Goal: Task Accomplishment & Management: Complete application form

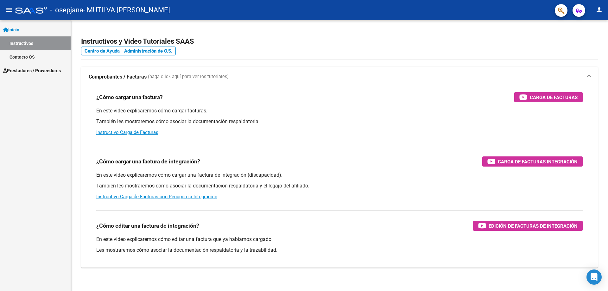
click at [36, 70] on span "Prestadores / Proveedores" at bounding box center [32, 70] width 58 height 7
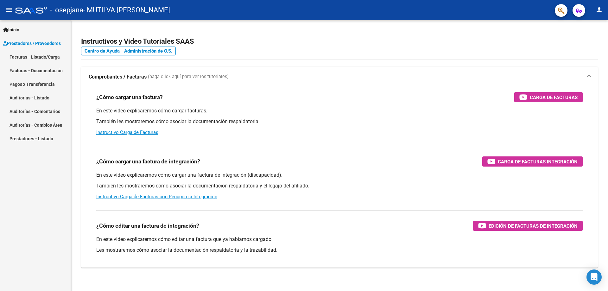
click at [38, 58] on link "Facturas - Listado/Carga" at bounding box center [35, 57] width 71 height 14
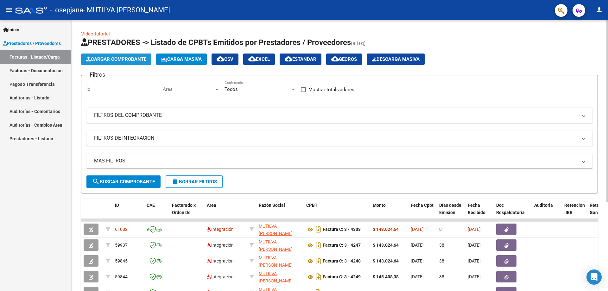
click at [111, 56] on span "Cargar Comprobante" at bounding box center [116, 59] width 60 height 6
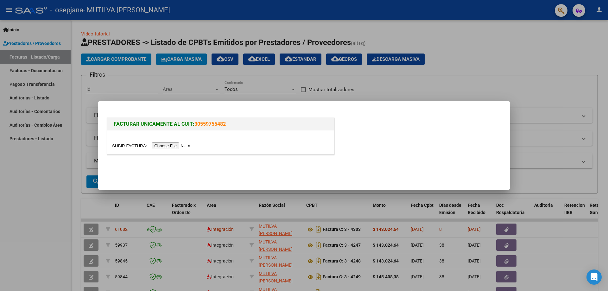
click at [174, 149] on input "file" at bounding box center [152, 146] width 80 height 7
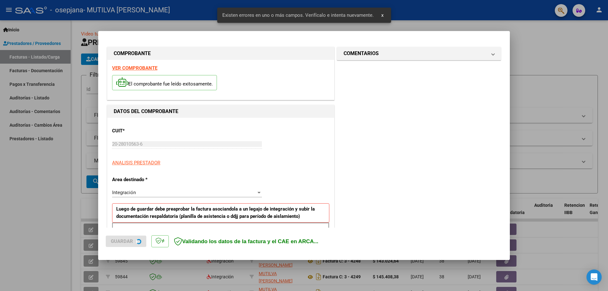
scroll to position [114, 0]
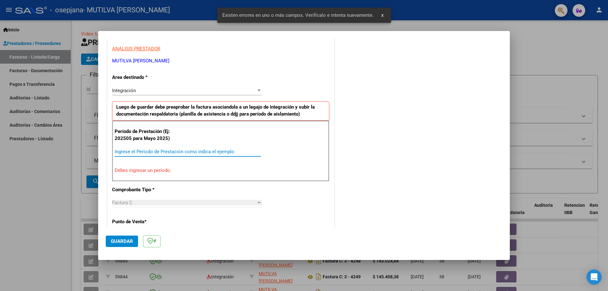
click at [148, 151] on input "Ingrese el Período de Prestación como indica el ejemplo" at bounding box center [188, 152] width 146 height 6
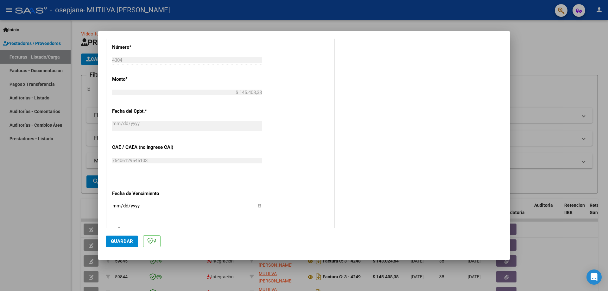
scroll to position [367, 0]
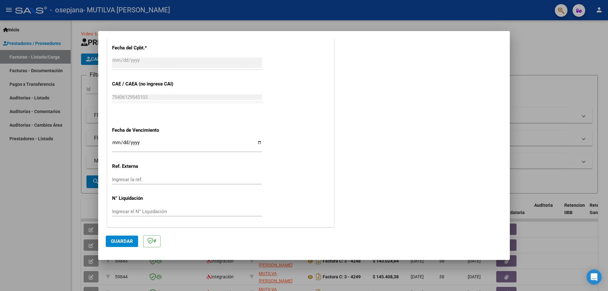
type input "202509"
click at [258, 143] on input "Ingresar la fecha" at bounding box center [187, 145] width 150 height 10
type input "[DATE]"
click at [123, 246] on button "Guardar" at bounding box center [122, 241] width 32 height 11
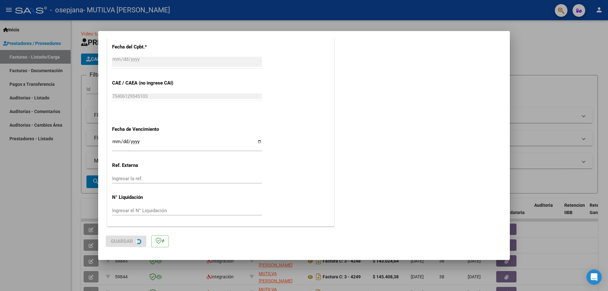
scroll to position [0, 0]
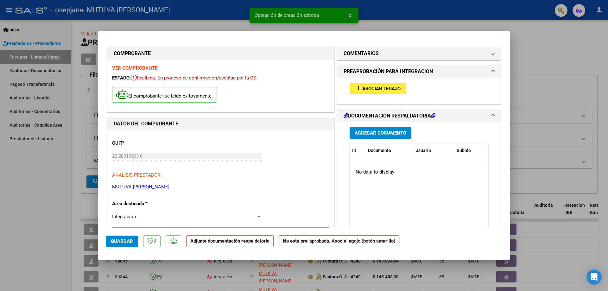
click at [387, 85] on button "add Asociar Legajo" at bounding box center [378, 89] width 56 height 12
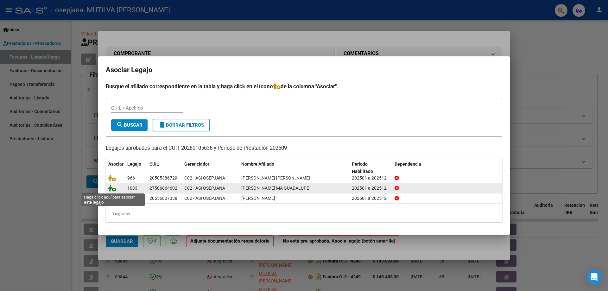
click at [112, 186] on icon at bounding box center [112, 188] width 8 height 7
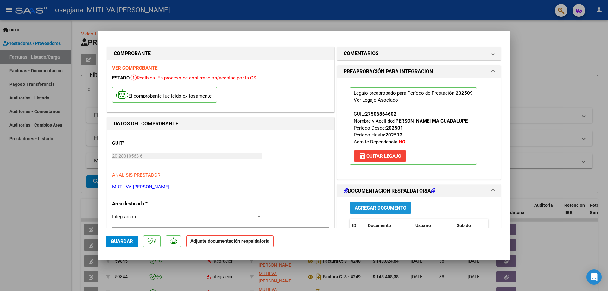
click at [396, 208] on span "Agregar Documento" at bounding box center [381, 208] width 52 height 6
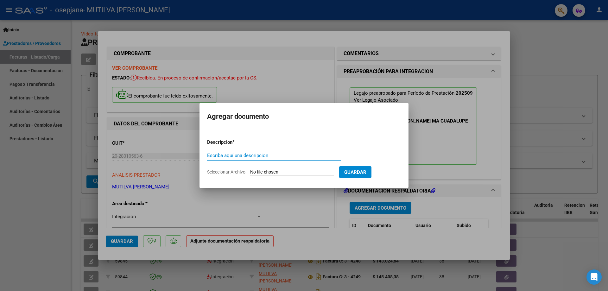
click at [227, 157] on input "Escriba aquí una descripcion" at bounding box center [274, 156] width 134 height 6
type input "fc"
click at [265, 173] on input "Seleccionar Archivo" at bounding box center [292, 172] width 84 height 6
type input "C:\fakepath\FA-C-0003-00004304.pdf"
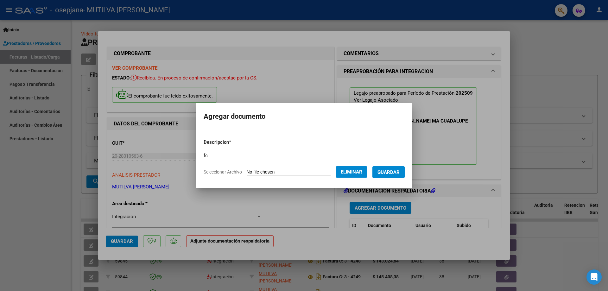
click at [396, 171] on span "Guardar" at bounding box center [388, 172] width 22 height 6
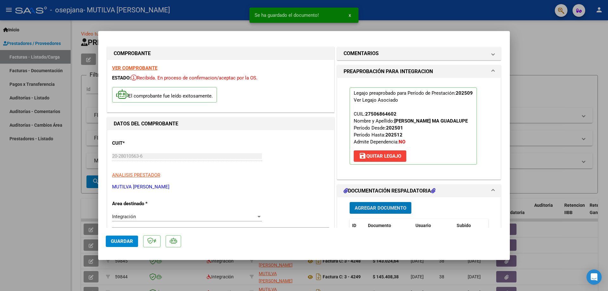
click at [379, 207] on span "Agregar Documento" at bounding box center [381, 208] width 52 height 6
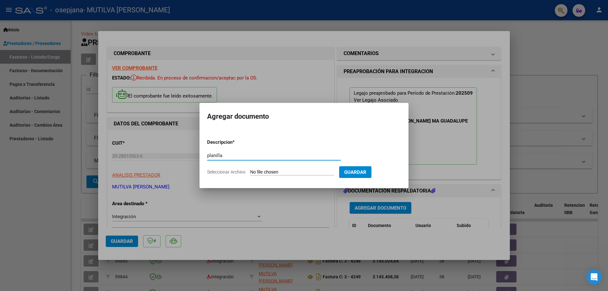
type input "planilla"
click at [288, 170] on input "Seleccionar Archivo" at bounding box center [292, 172] width 84 height 6
type input "C:\fakepath\[PERSON_NAME] planilla.pdf"
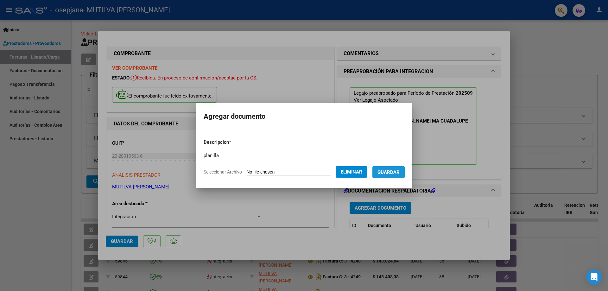
click at [400, 174] on span "Guardar" at bounding box center [388, 172] width 22 height 6
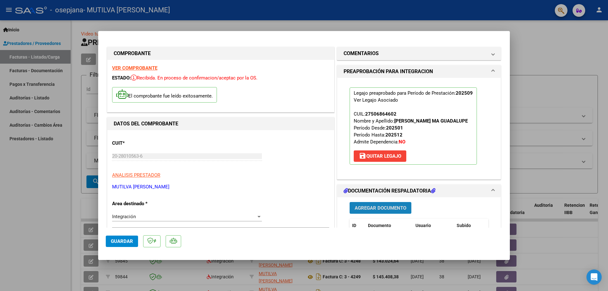
click at [387, 208] on span "Agregar Documento" at bounding box center [381, 208] width 52 height 6
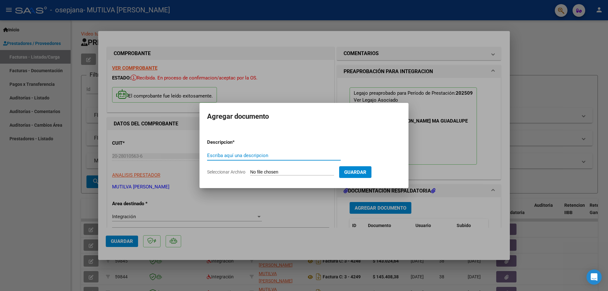
click at [255, 154] on input "Escriba aquí una descripcion" at bounding box center [274, 156] width 134 height 6
type input "CAE"
click at [272, 173] on input "Seleccionar Archivo" at bounding box center [292, 172] width 84 height 6
type input "C:\fakepath\AFIP CAE FC 4304.pdf"
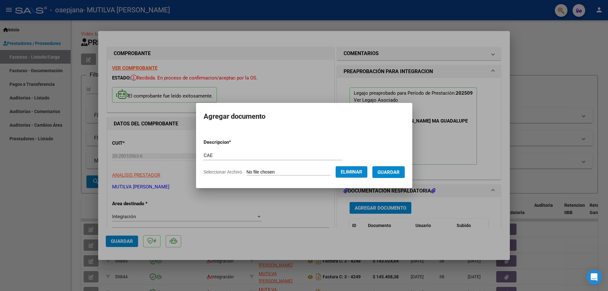
click at [400, 173] on span "Guardar" at bounding box center [388, 172] width 22 height 6
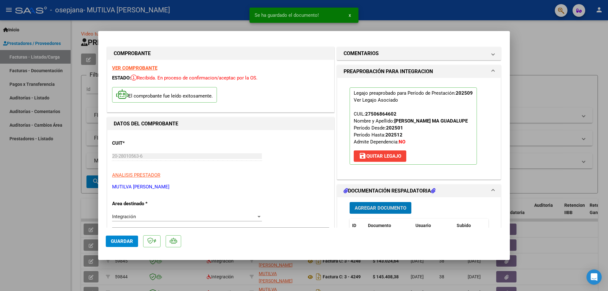
click at [399, 210] on span "Agregar Documento" at bounding box center [381, 208] width 52 height 6
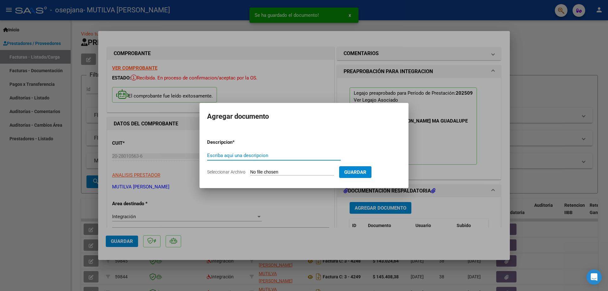
click at [253, 156] on input "Escriba aquí una descripcion" at bounding box center [274, 156] width 134 height 6
type input "RC 2166"
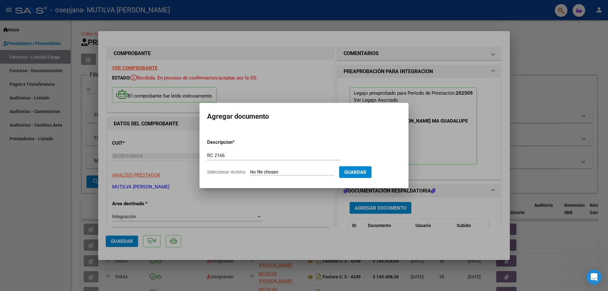
click at [303, 173] on input "Seleccionar Archivo" at bounding box center [292, 172] width 84 height 6
type input "C:\fakepath\2166.pdf"
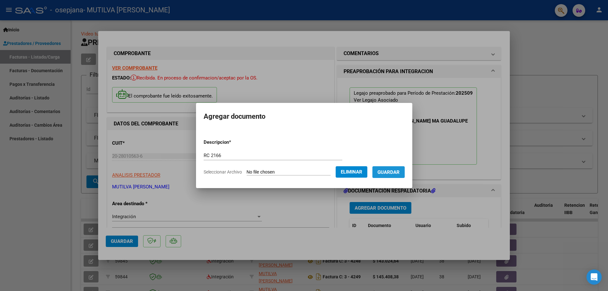
click at [399, 174] on span "Guardar" at bounding box center [388, 172] width 22 height 6
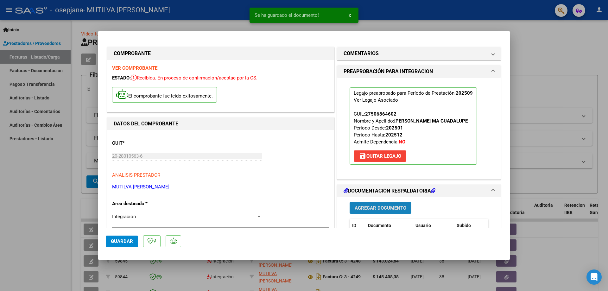
click at [368, 212] on button "Agregar Documento" at bounding box center [381, 208] width 62 height 12
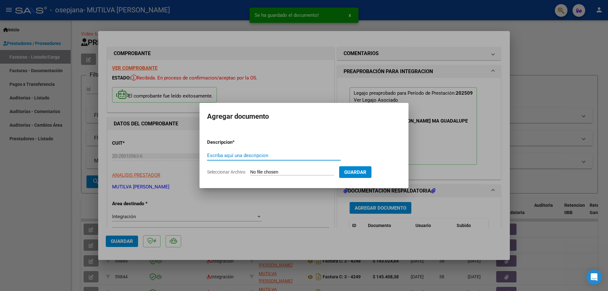
click at [276, 155] on input "Escriba aquí una descripcion" at bounding box center [274, 156] width 134 height 6
drag, startPoint x: 288, startPoint y: 172, endPoint x: 296, endPoint y: 145, distance: 27.6
click at [296, 145] on form "Descripcion * RC Escriba aquí una descripcion Seleccionar Archivo Guardar" at bounding box center [304, 157] width 194 height 46
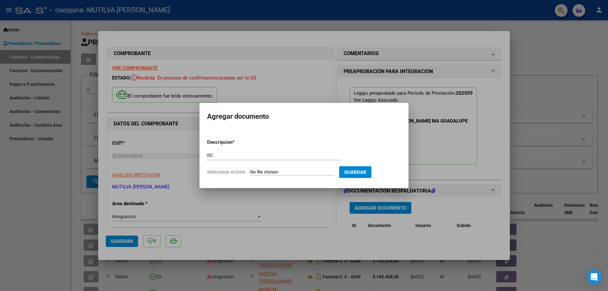
click at [294, 159] on div "RC Escriba aquí una descripcion" at bounding box center [274, 156] width 134 height 10
click at [295, 157] on input "RC" at bounding box center [274, 156] width 134 height 6
type input "RC 2140"
click at [295, 169] on input "Seleccionar Archivo" at bounding box center [292, 172] width 84 height 6
type input "C:\fakepath\2140.pdf"
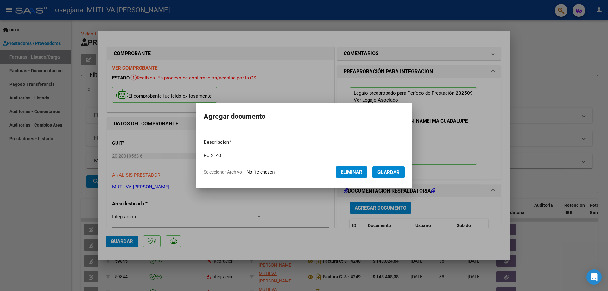
click at [404, 176] on button "Guardar" at bounding box center [388, 172] width 32 height 12
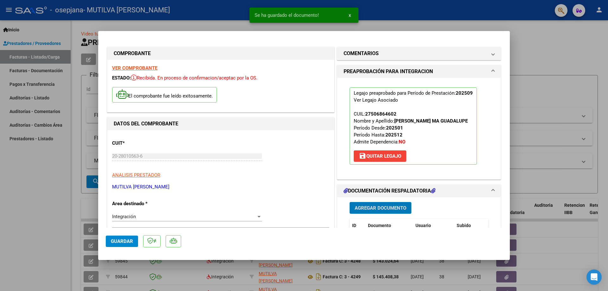
click at [382, 208] on span "Agregar Documento" at bounding box center [381, 208] width 52 height 6
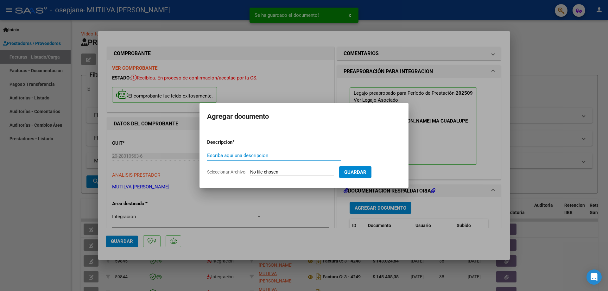
click at [288, 157] on input "Escriba aquí una descripcion" at bounding box center [274, 156] width 134 height 6
type input "ORDEN DE PAGO RC 2166"
click at [287, 173] on input "Seleccionar Archivo" at bounding box center [292, 172] width 84 height 6
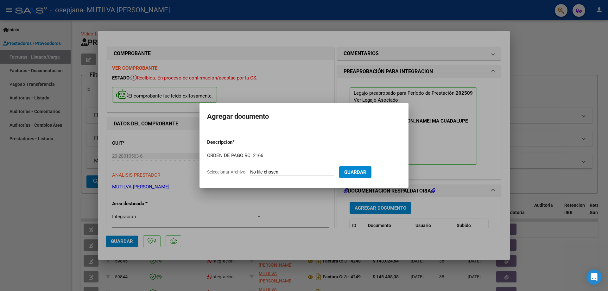
type input "C:\fakepath\ORDEN DE PAGO [PERSON_NAME].pdf"
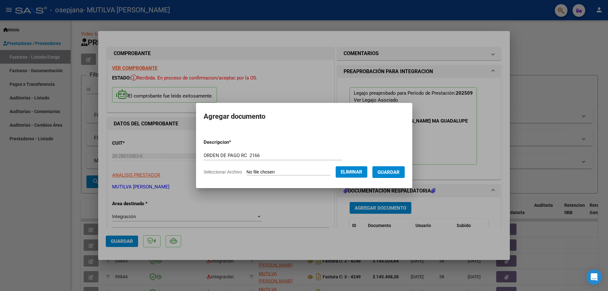
drag, startPoint x: 257, startPoint y: 148, endPoint x: 236, endPoint y: 149, distance: 20.9
click at [236, 149] on form "Descripcion * ORDEN DE PAGO RC 2166 Escriba aquí una descripcion Seleccionar Ar…" at bounding box center [304, 157] width 201 height 46
click at [253, 157] on input "ORDEN DE PAGO RC 2166" at bounding box center [273, 156] width 139 height 6
type input "ORDEN DE PAGO"
click at [405, 176] on button "Guardar" at bounding box center [388, 172] width 32 height 12
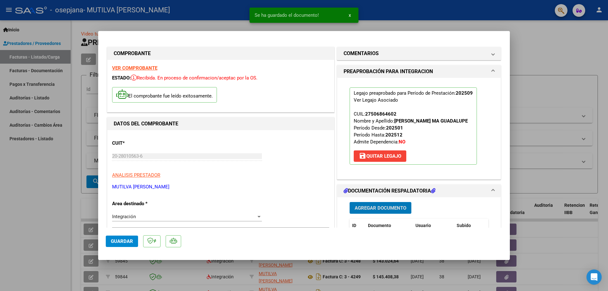
click at [381, 208] on span "Agregar Documento" at bounding box center [381, 208] width 52 height 6
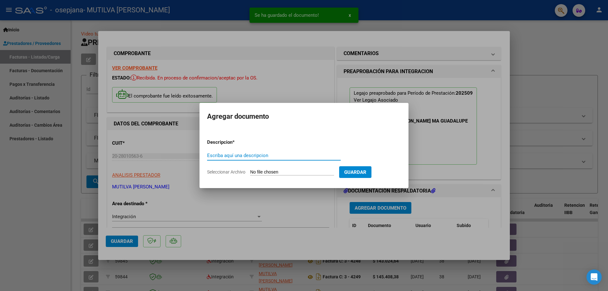
click at [243, 156] on input "Escriba aquí una descripcion" at bounding box center [274, 156] width 134 height 6
type input "ORDEN DE PAGO"
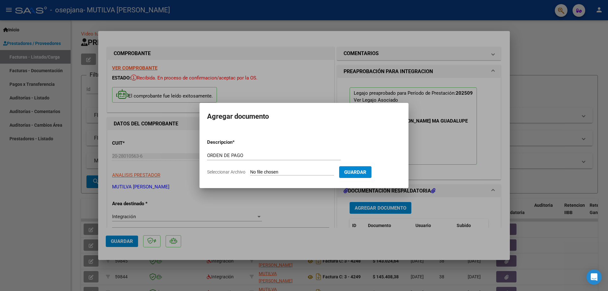
click at [257, 169] on form "Descripcion * ORDEN DE PAGO Escriba aquí una descripcion Seleccionar Archivo Gu…" at bounding box center [304, 157] width 194 height 46
click at [282, 172] on input "Seleccionar Archivo" at bounding box center [292, 172] width 84 height 6
type input "C:\fakepath\ORDEN DE PAGO [PERSON_NAME].pdf"
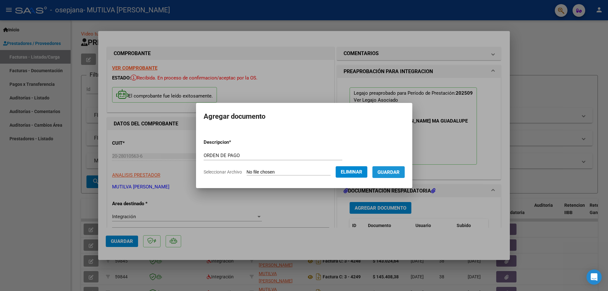
click at [400, 171] on span "Guardar" at bounding box center [388, 172] width 22 height 6
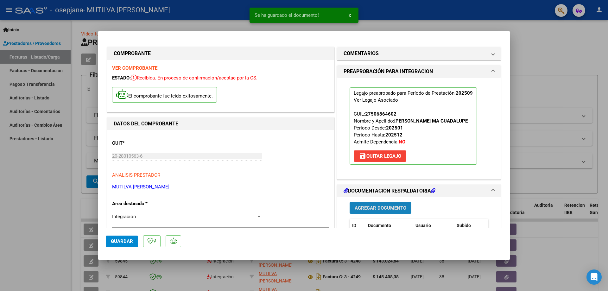
click at [374, 211] on span "Agregar Documento" at bounding box center [381, 208] width 52 height 6
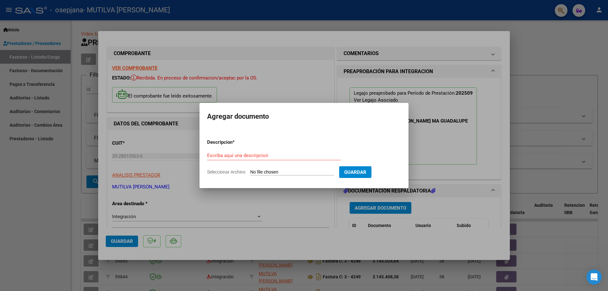
click at [289, 169] on input "Seleccionar Archivo" at bounding box center [292, 172] width 84 height 6
type input "C:\fakepath\orden de pago rc2140 [PERSON_NAME].pdf"
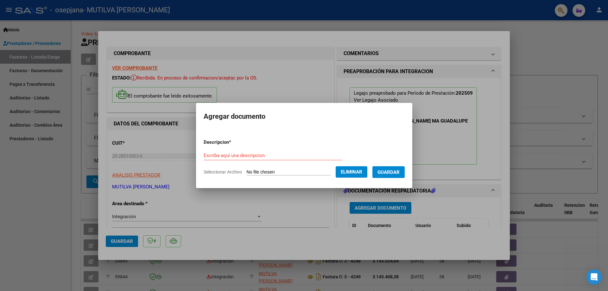
click at [211, 155] on input "Escriba aquí una descripcion" at bounding box center [273, 156] width 139 height 6
type input "RC"
click at [400, 172] on span "Guardar" at bounding box center [388, 172] width 22 height 6
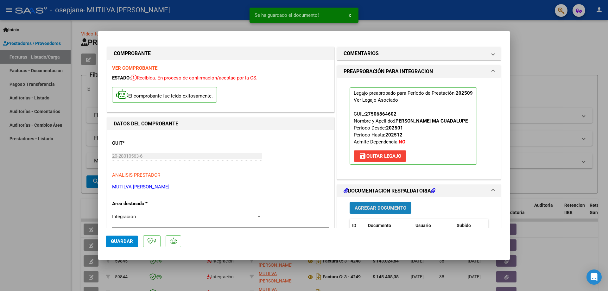
click at [360, 207] on span "Agregar Documento" at bounding box center [381, 208] width 52 height 6
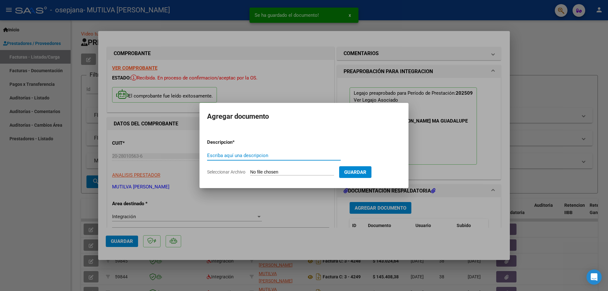
click at [247, 157] on input "Escriba aquí una descripcion" at bounding box center [274, 156] width 134 height 6
type input "D"
click at [266, 173] on input "Seleccionar Archivo" at bounding box center [292, 172] width 84 height 6
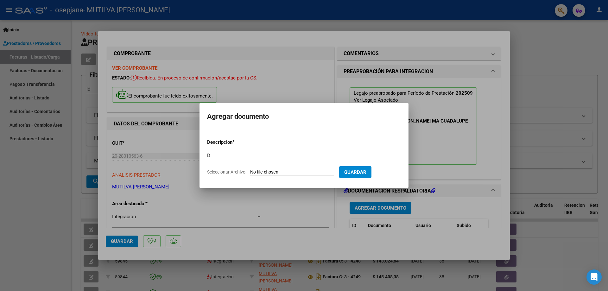
type input "C:\fakepath\RC 2101 [PERSON_NAME].pdf"
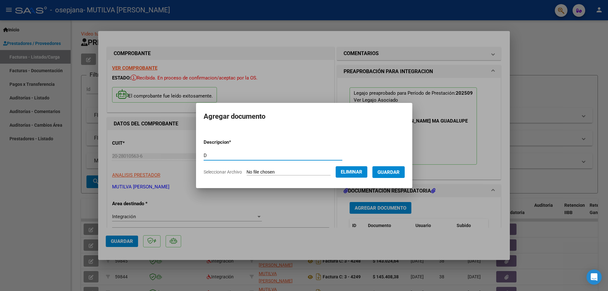
drag, startPoint x: 230, startPoint y: 156, endPoint x: 193, endPoint y: 161, distance: 37.3
click at [196, 161] on mat-dialog-content "Descripcion * D Escriba aquí una descripcion Seleccionar Archivo Eliminar Guard…" at bounding box center [304, 154] width 216 height 51
type input "RC"
click at [397, 172] on span "Guardar" at bounding box center [388, 172] width 22 height 6
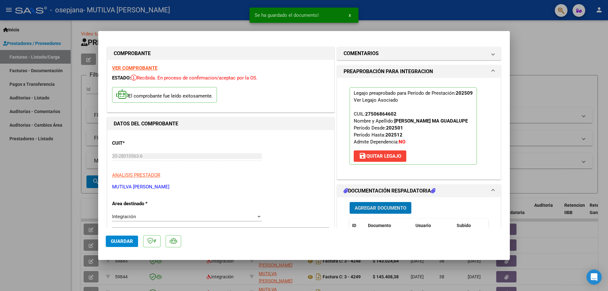
click at [356, 206] on span "Agregar Documento" at bounding box center [381, 208] width 52 height 6
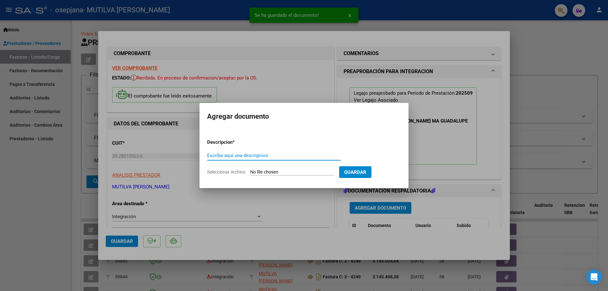
click at [237, 154] on input "Escriba aquí una descripcion" at bounding box center [274, 156] width 134 height 6
type input "R"
click at [276, 172] on input "Seleccionar Archivo" at bounding box center [292, 172] width 84 height 6
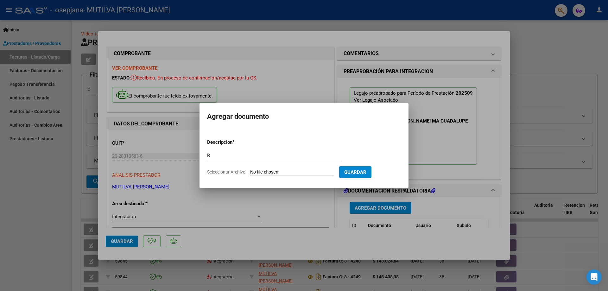
type input "C:\fakepath\rc 2140 [PERSON_NAME].pdf"
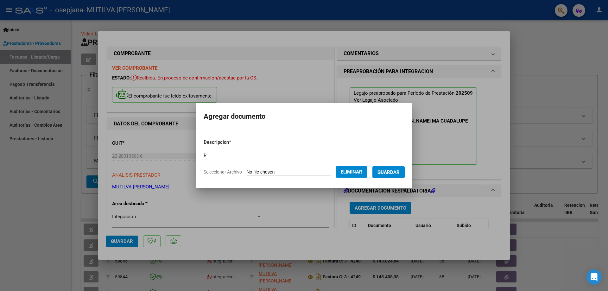
click at [222, 154] on input "R" at bounding box center [273, 156] width 139 height 6
type input "RC 2140"
click at [392, 167] on button "Guardar" at bounding box center [388, 172] width 32 height 12
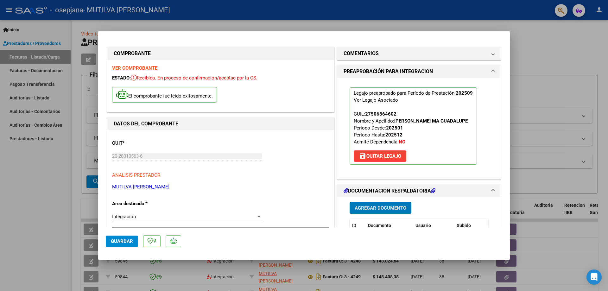
click at [372, 206] on span "Agregar Documento" at bounding box center [381, 208] width 52 height 6
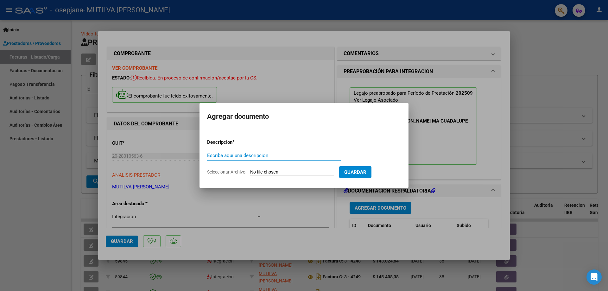
click at [226, 154] on input "Escriba aquí una descripcion" at bounding box center [274, 156] width 134 height 6
type input "RC"
click at [268, 172] on input "Seleccionar Archivo" at bounding box center [292, 172] width 84 height 6
type input "C:\fakepath\2082 [PERSON_NAME].pdf"
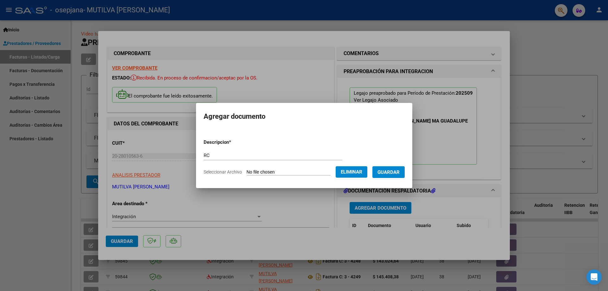
click at [396, 171] on span "Guardar" at bounding box center [388, 172] width 22 height 6
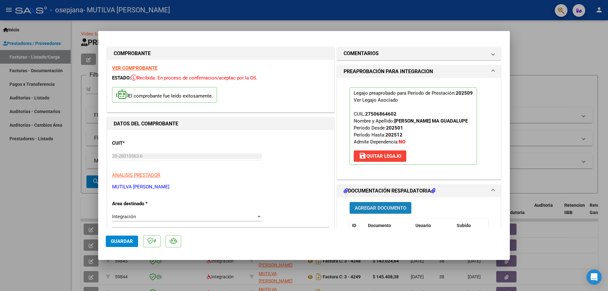
click at [377, 208] on span "Agregar Documento" at bounding box center [381, 208] width 52 height 6
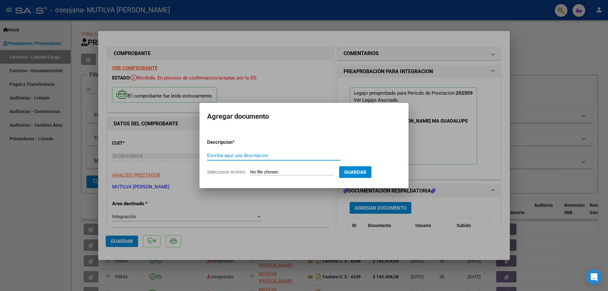
click at [212, 154] on input "Escriba aquí una descripcion" at bounding box center [274, 156] width 134 height 6
type input "ORDE"
click at [277, 172] on input "Seleccionar Archivo" at bounding box center [292, 172] width 84 height 6
type input "C:\fakepath\orden de pago [PERSON_NAME] sin firmar.pdf"
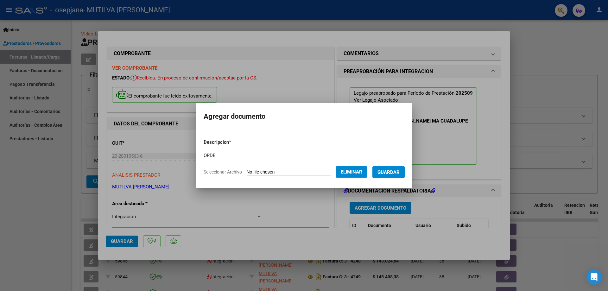
click at [216, 157] on input "ORDE" at bounding box center [273, 156] width 139 height 6
type input "O"
click at [255, 157] on input "Escriba aquí una descripcion" at bounding box center [273, 156] width 139 height 6
type input "ORDEN DE PAGO"
click at [224, 172] on span "Seleccionar Archivo" at bounding box center [223, 171] width 38 height 5
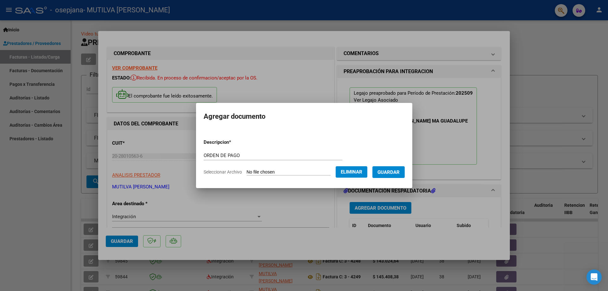
click at [289, 168] on form "Descripcion * ORDEN DE PAGO Escriba aquí una descripcion Seleccionar Archivo El…" at bounding box center [304, 157] width 201 height 46
drag, startPoint x: 289, startPoint y: 172, endPoint x: 366, endPoint y: 172, distance: 76.3
click at [362, 172] on span "Eliminar" at bounding box center [352, 172] width 22 height 6
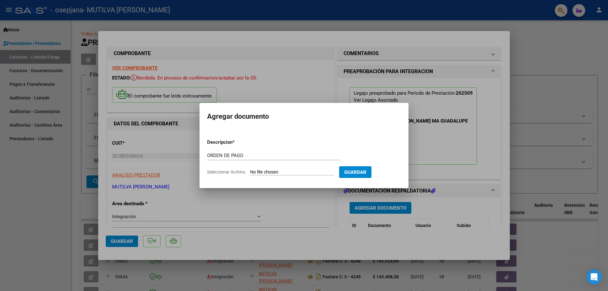
drag, startPoint x: 291, startPoint y: 173, endPoint x: 262, endPoint y: 174, distance: 29.2
click at [262, 174] on input "Seleccionar Archivo" at bounding box center [292, 172] width 84 height 6
type input "C:\fakepath\orden de pago [PERSON_NAME].pdf"
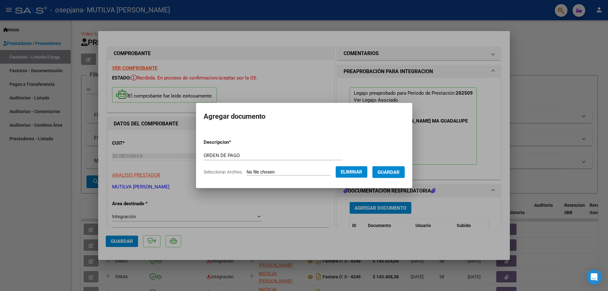
click at [398, 175] on button "Guardar" at bounding box center [388, 172] width 32 height 12
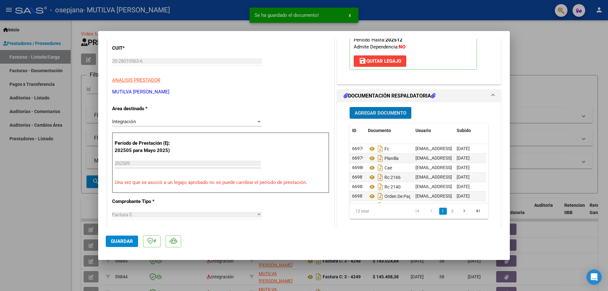
scroll to position [127, 0]
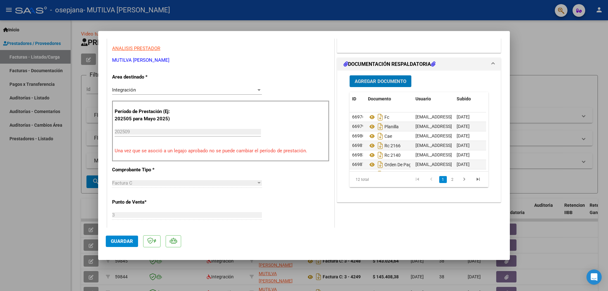
click at [375, 83] on span "Agregar Documento" at bounding box center [381, 82] width 52 height 6
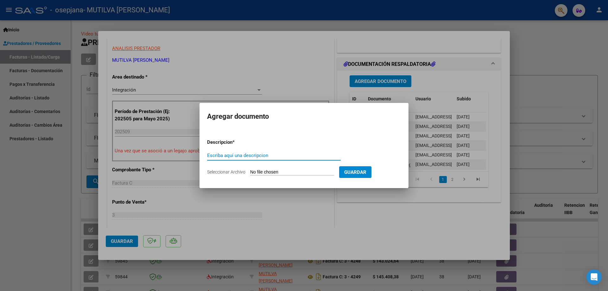
click at [301, 155] on input "Escriba aquí una descripcion" at bounding box center [274, 156] width 134 height 6
type input "RC"
click at [273, 172] on input "Seleccionar Archivo" at bounding box center [292, 172] width 84 height 6
drag, startPoint x: 218, startPoint y: 157, endPoint x: 204, endPoint y: 159, distance: 14.0
click at [204, 159] on mat-dialog-content "Descripcion * RC Escriba aquí una descripcion Seleccionar Archivo Guardar" at bounding box center [304, 154] width 209 height 51
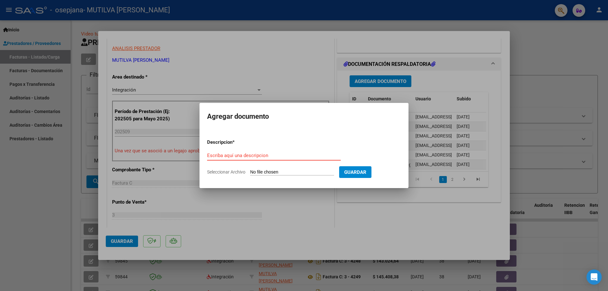
click at [388, 132] on mat-dialog-content "Descripcion * Escriba aquí una descripcion Seleccionar Archivo Guardar" at bounding box center [304, 154] width 209 height 51
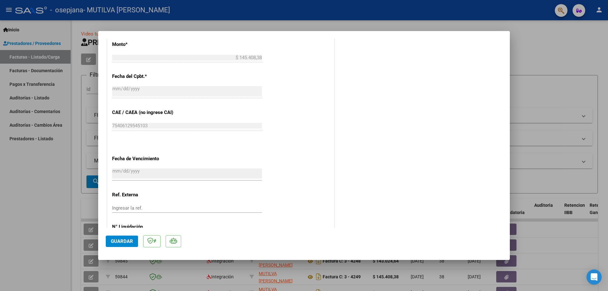
scroll to position [378, 0]
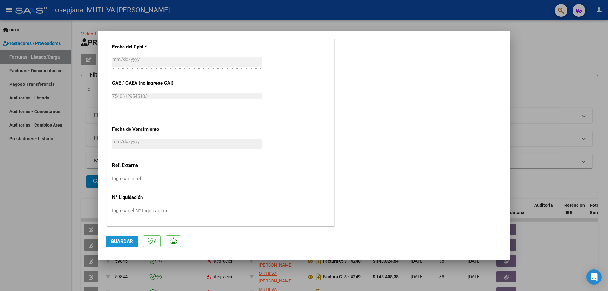
click at [118, 238] on button "Guardar" at bounding box center [122, 241] width 32 height 11
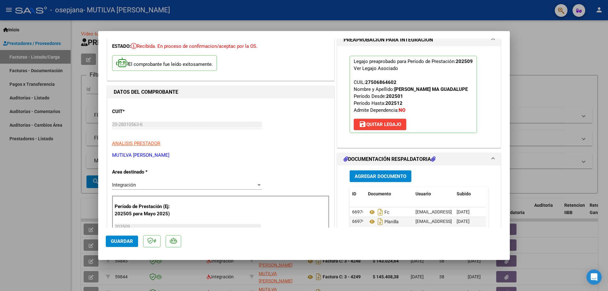
scroll to position [222, 0]
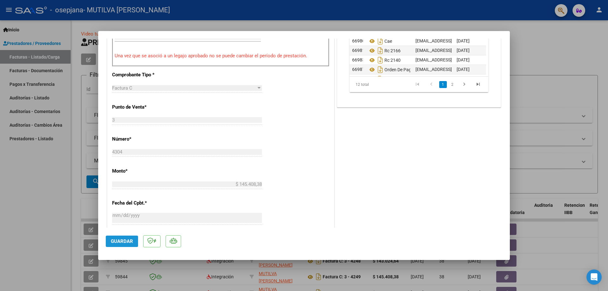
click at [120, 243] on span "Guardar" at bounding box center [122, 241] width 22 height 6
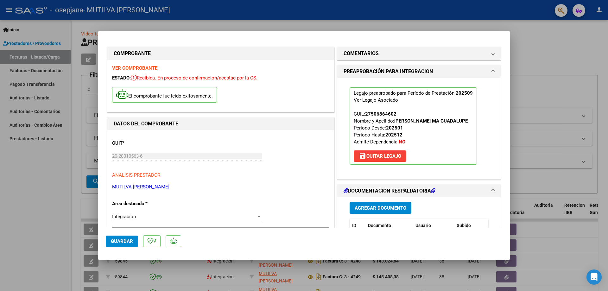
click at [530, 67] on div at bounding box center [304, 145] width 608 height 291
